Goal: Transaction & Acquisition: Purchase product/service

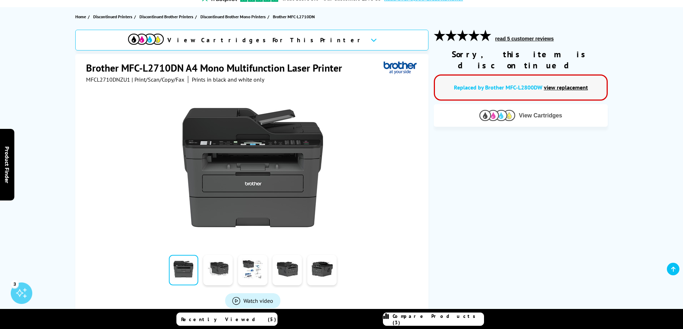
click at [554, 113] on span "View Cartridges" at bounding box center [540, 116] width 43 height 6
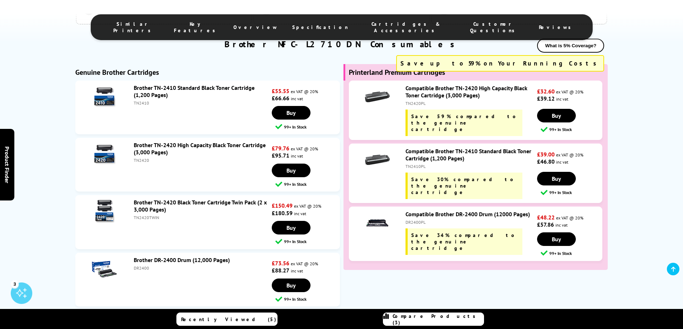
scroll to position [1770, 0]
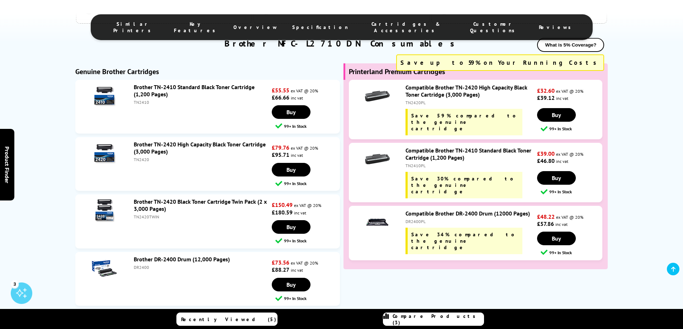
click at [149, 141] on link "Brother TN-2420 High Capacity Black Toner Cartridge (3,000 Pages)" at bounding box center [200, 148] width 132 height 14
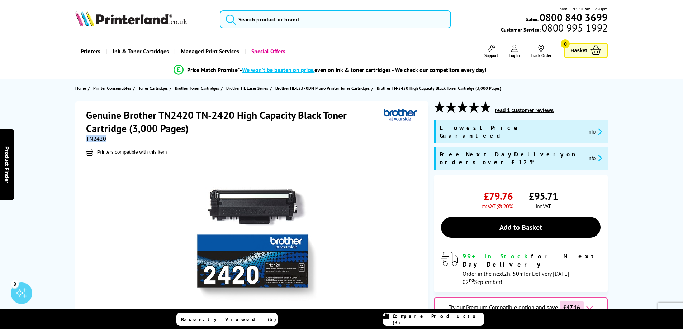
drag, startPoint x: 106, startPoint y: 141, endPoint x: 87, endPoint y: 141, distance: 19.0
click at [87, 141] on div "TN2420" at bounding box center [252, 138] width 333 height 7
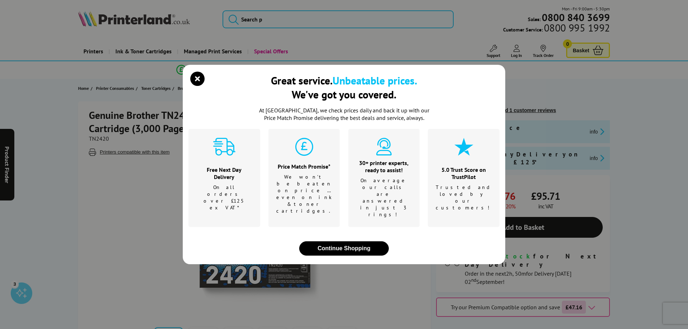
drag, startPoint x: 88, startPoint y: 140, endPoint x: 201, endPoint y: 94, distance: 122.5
click at [201, 86] on icon "close modal" at bounding box center [197, 79] width 14 height 14
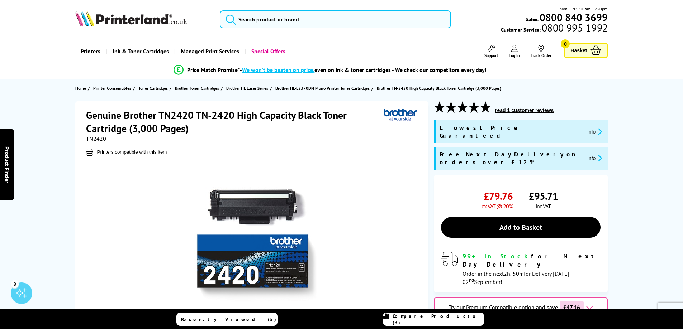
click at [96, 141] on span "TN2420" at bounding box center [96, 138] width 20 height 7
